Goal: Task Accomplishment & Management: Manage account settings

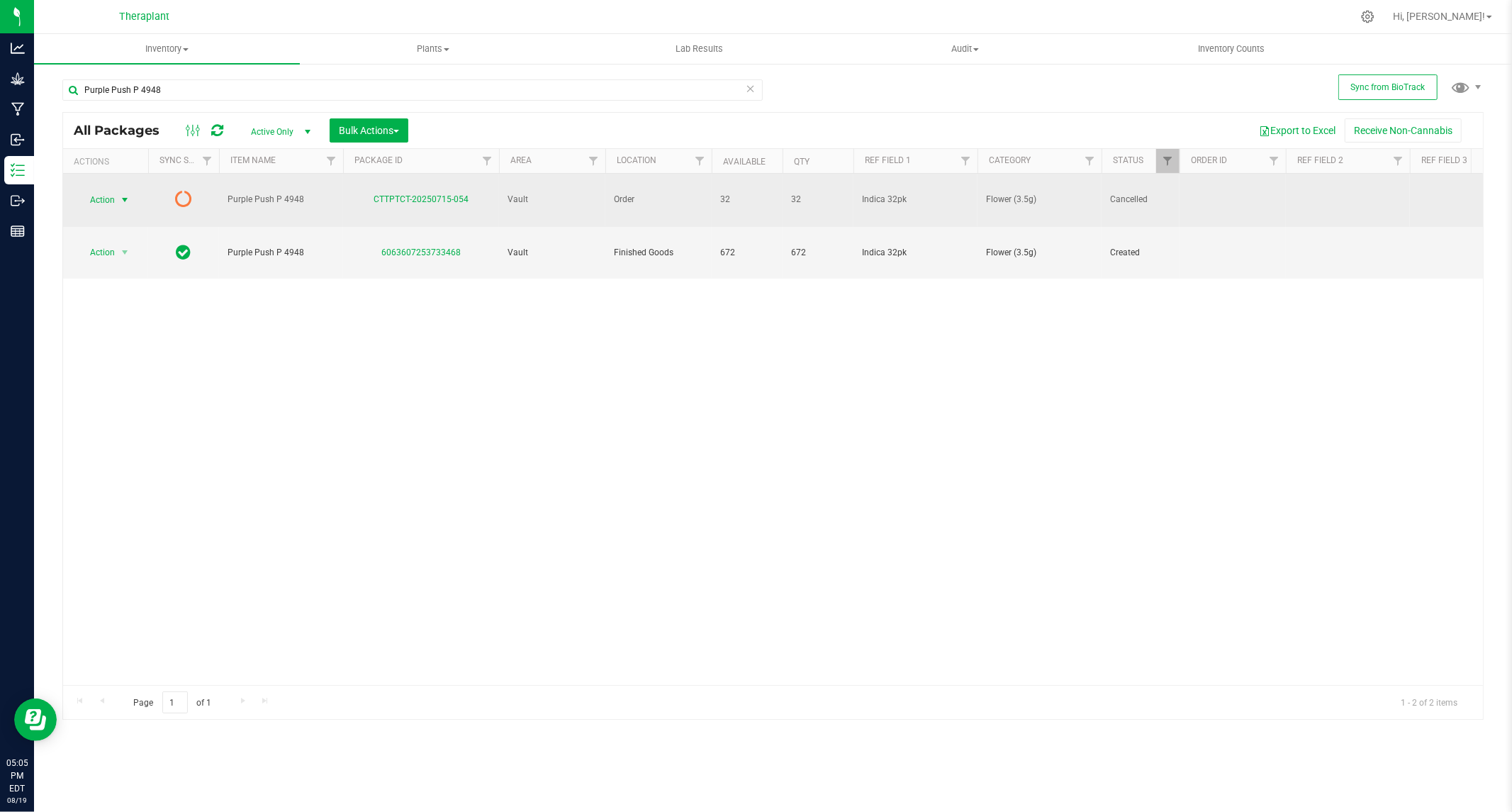
click at [124, 194] on span "select" at bounding box center [125, 200] width 12 height 12
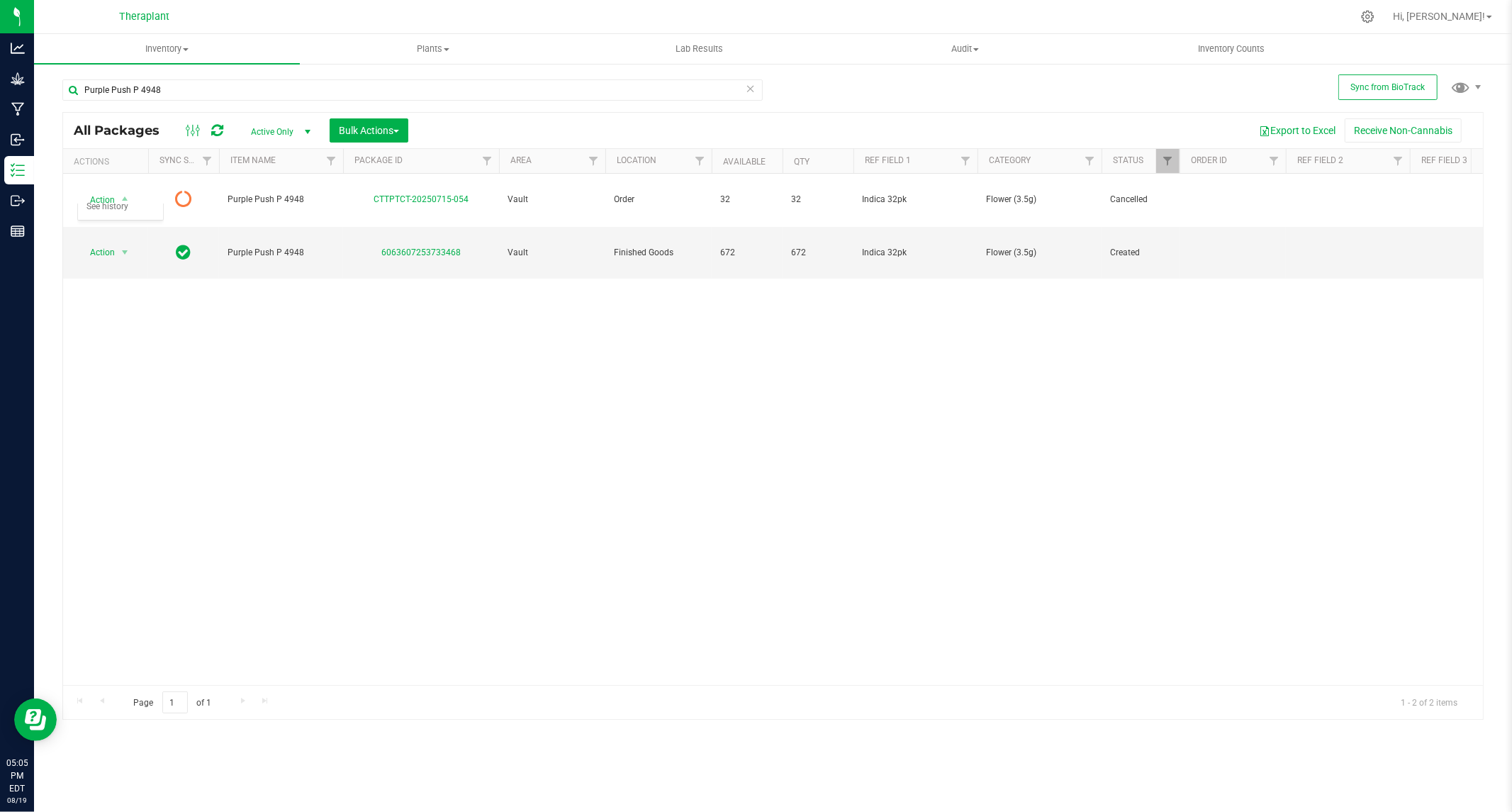
click at [317, 343] on div "Action Action Edit attributes Global inventory Package audit log See history Pu…" at bounding box center [773, 429] width 1420 height 511
click at [217, 129] on icon at bounding box center [217, 130] width 13 height 14
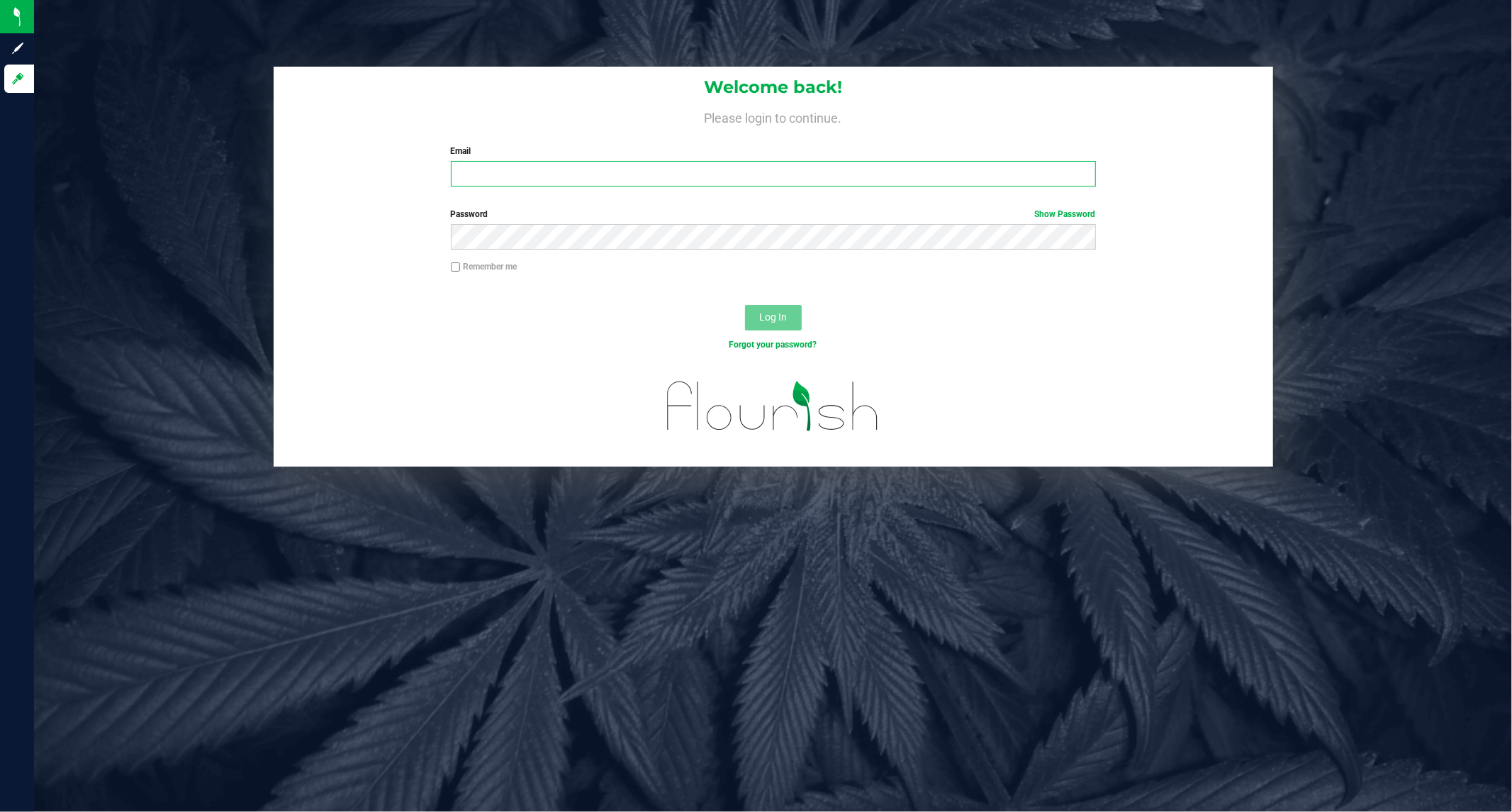
click at [518, 180] on input "Email" at bounding box center [773, 173] width 645 height 26
type input "[EMAIL_ADDRESS][DOMAIN_NAME]"
click at [451, 266] on input "Remember me" at bounding box center [456, 267] width 10 height 10
checkbox input "true"
click at [776, 317] on span "Log In" at bounding box center [772, 317] width 28 height 12
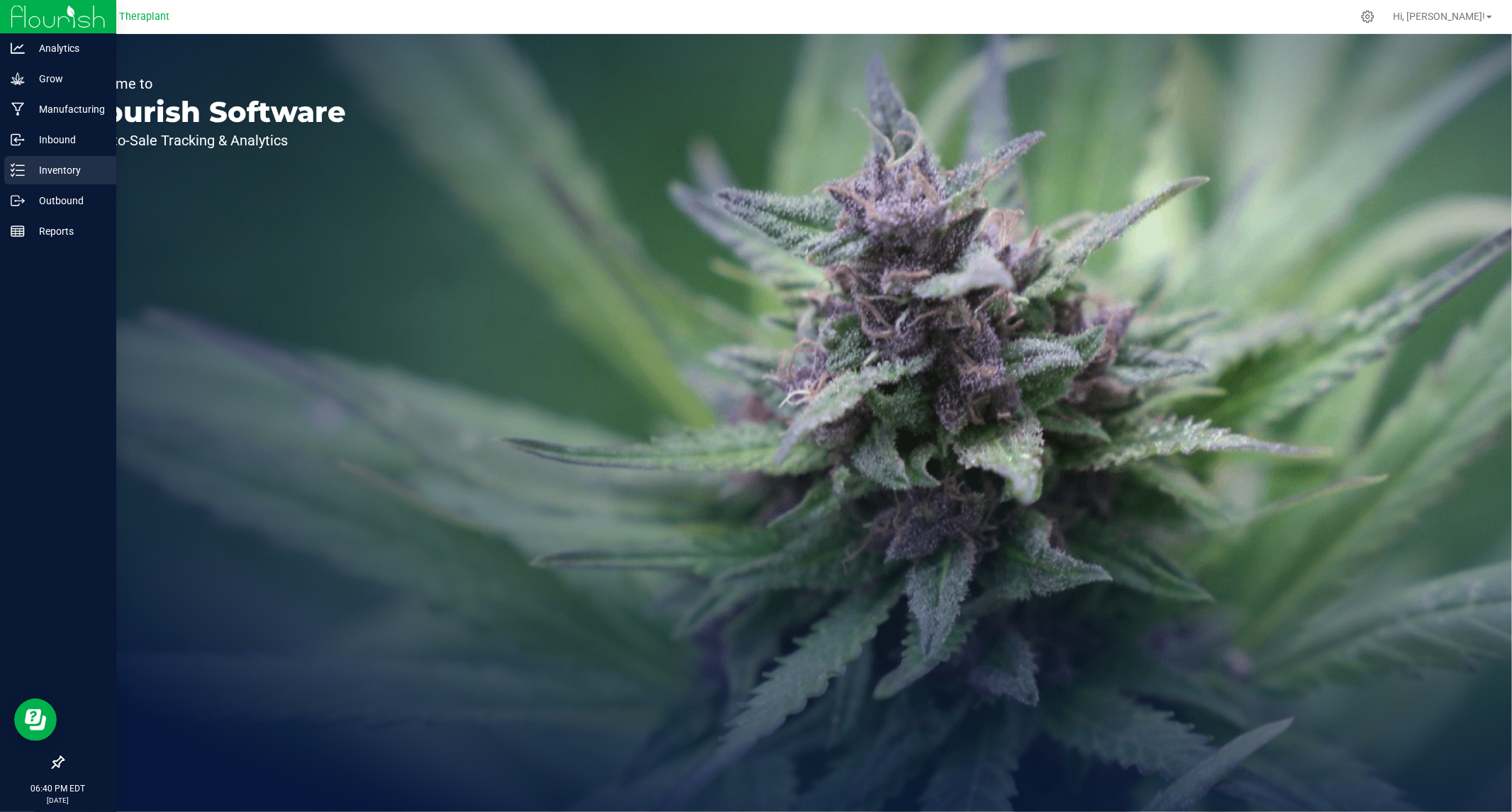
click at [47, 168] on p "Inventory" at bounding box center [67, 170] width 85 height 17
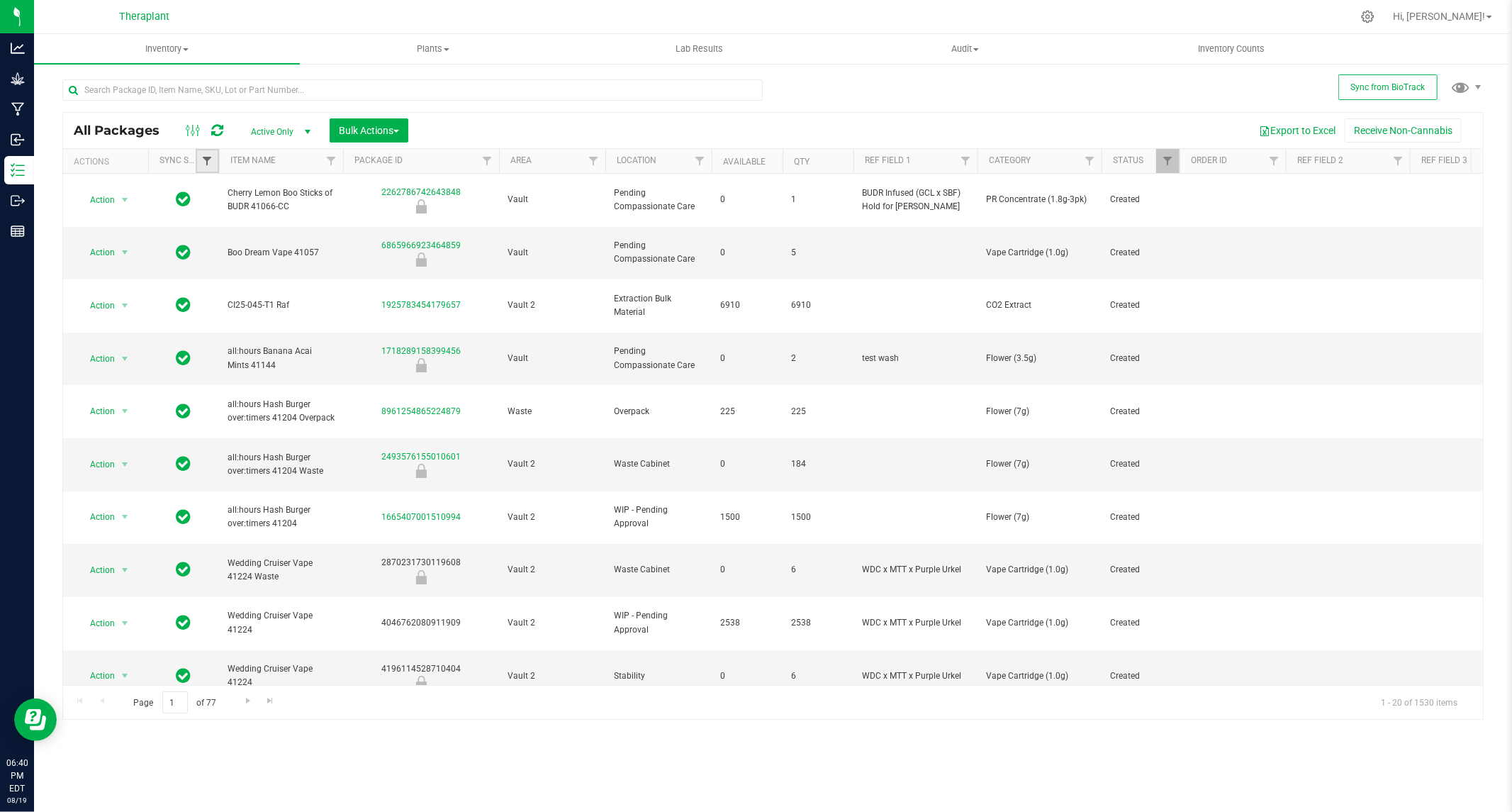
click at [209, 156] on span "Filter" at bounding box center [207, 161] width 12 height 12
click at [214, 276] on input "Out of sync" at bounding box center [214, 279] width 10 height 10
checkbox input "true"
click at [214, 302] on input "Partially synced" at bounding box center [214, 298] width 10 height 10
checkbox input "true"
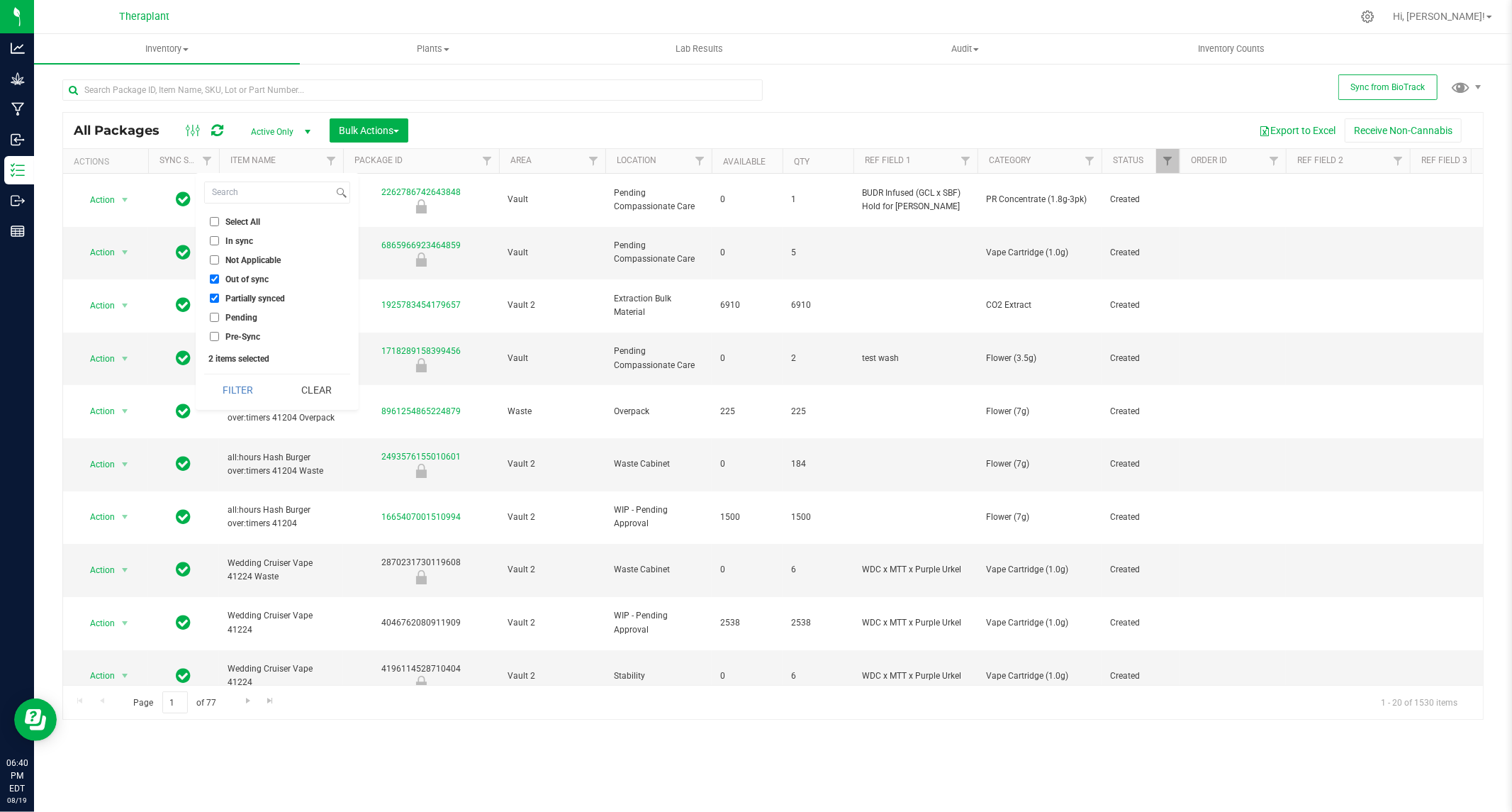
click at [217, 322] on li "Pending" at bounding box center [277, 317] width 146 height 14
click at [210, 314] on input "Pending" at bounding box center [214, 317] width 10 height 10
checkbox input "true"
click at [230, 390] on button "Filter" at bounding box center [238, 390] width 68 height 31
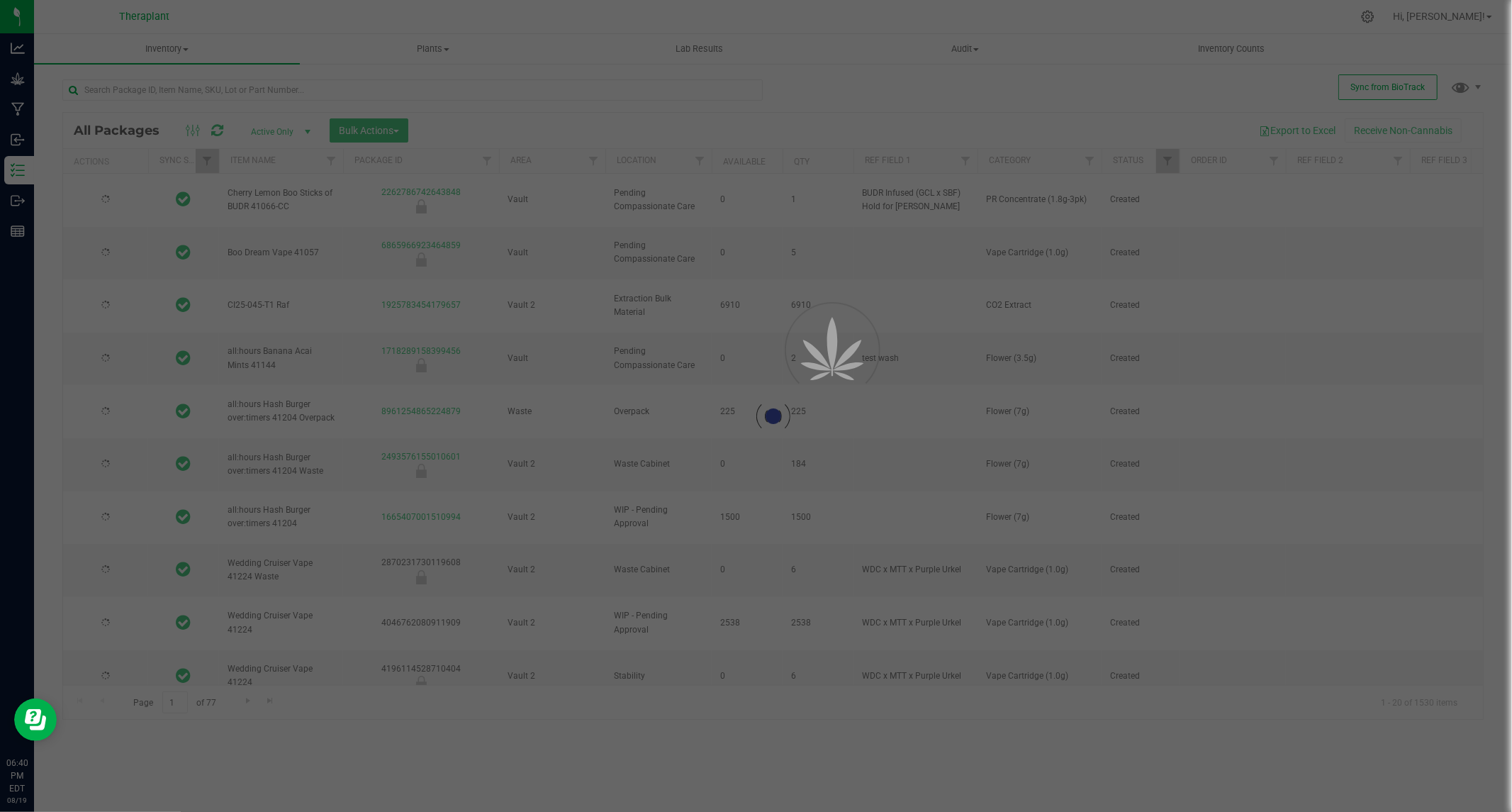
type input "2026-06-25"
type input "2026-06-19"
type input "2026-07-22"
type input "2026-08-13"
